Goal: Task Accomplishment & Management: Manage account settings

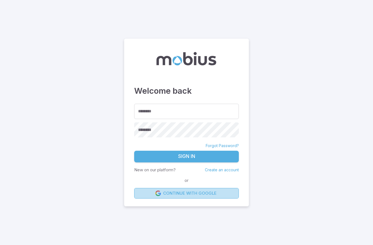
click at [185, 194] on link "Continue with Google" at bounding box center [186, 193] width 105 height 11
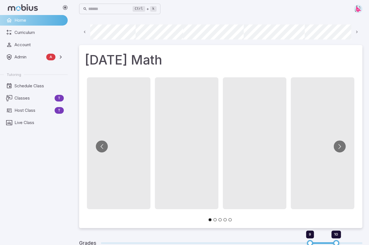
scroll to position [0, 40]
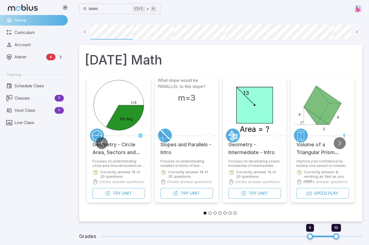
click at [359, 10] on img at bounding box center [358, 9] width 8 height 8
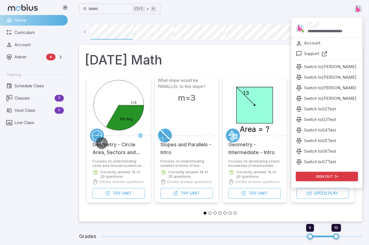
click at [321, 110] on p "Switch to G2Test" at bounding box center [320, 109] width 32 height 6
